Goal: Task Accomplishment & Management: Use online tool/utility

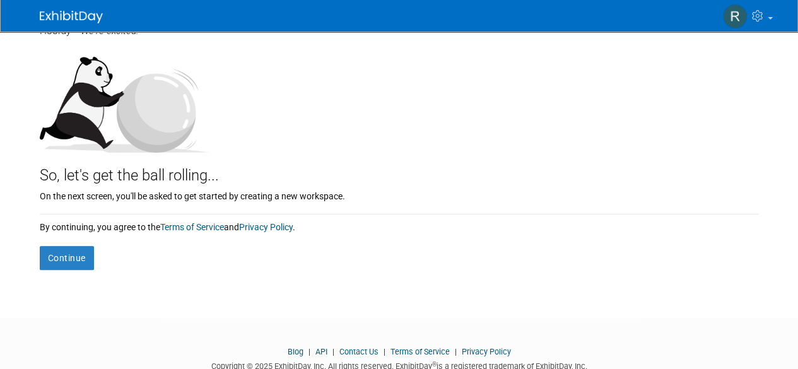
scroll to position [126, 0]
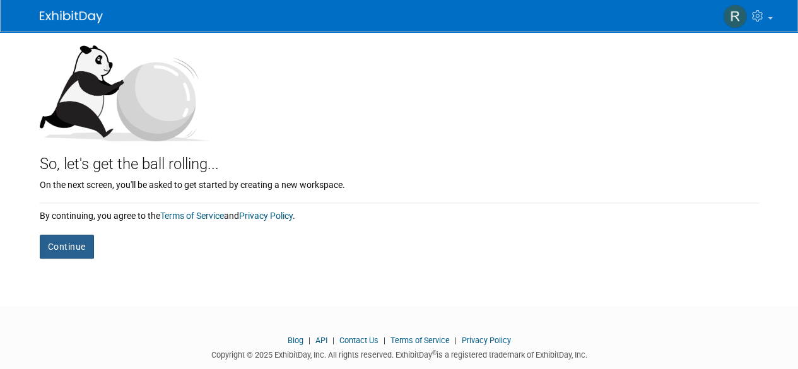
click at [54, 239] on button "Continue" at bounding box center [67, 247] width 54 height 24
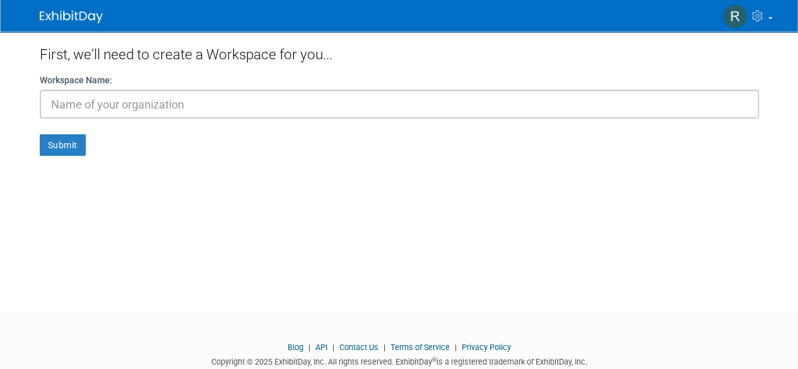
click at [159, 102] on input "text" at bounding box center [400, 104] width 720 height 29
click at [159, 104] on input "text" at bounding box center [400, 104] width 720 height 29
type input "HFT 2750"
click at [40, 134] on button "Submit" at bounding box center [63, 144] width 46 height 21
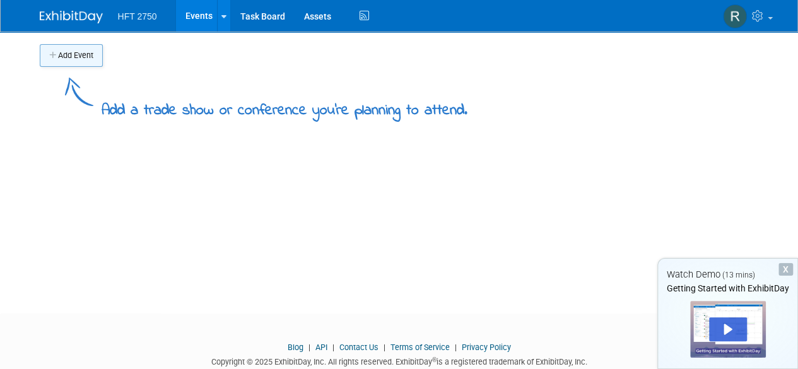
click at [85, 53] on button "Add Event" at bounding box center [71, 55] width 63 height 23
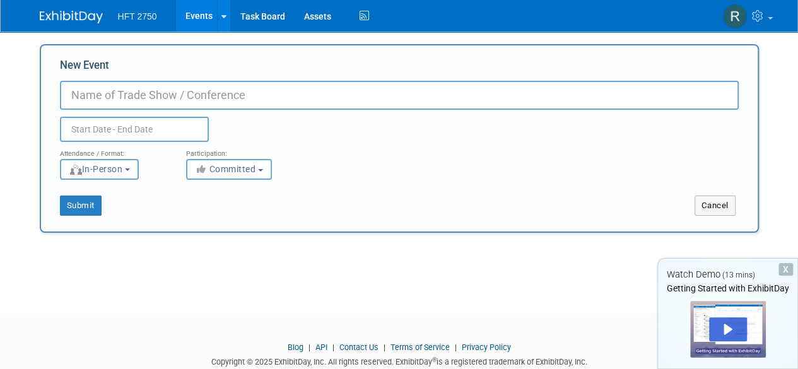
click at [121, 98] on input "New Event" at bounding box center [399, 95] width 679 height 29
click at [787, 267] on div "X" at bounding box center [786, 269] width 15 height 13
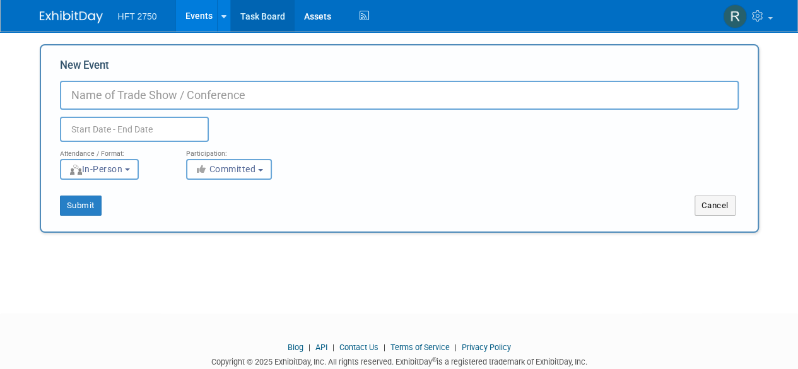
click at [256, 20] on link "Task Board" at bounding box center [263, 16] width 64 height 32
